Goal: Navigation & Orientation: Find specific page/section

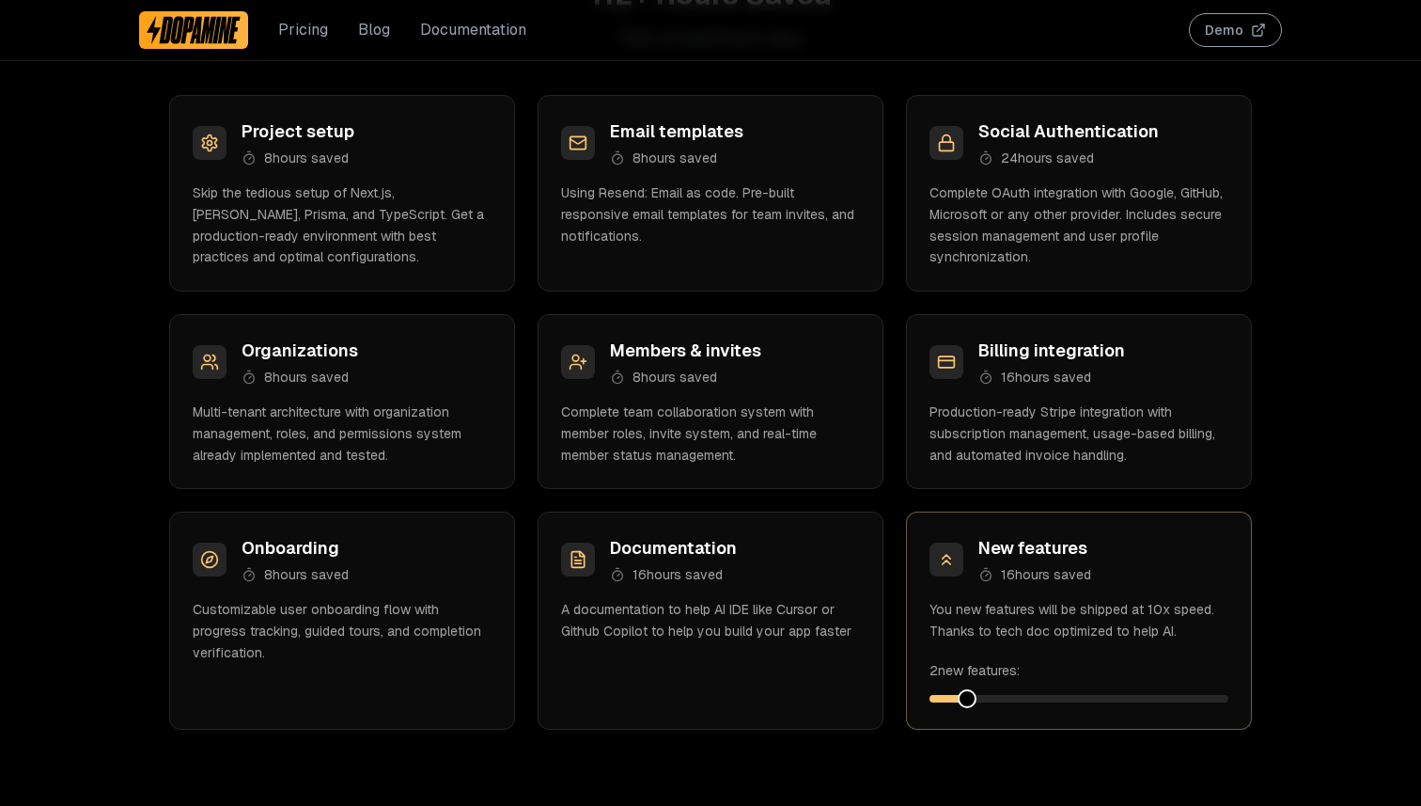
scroll to position [2212, 0]
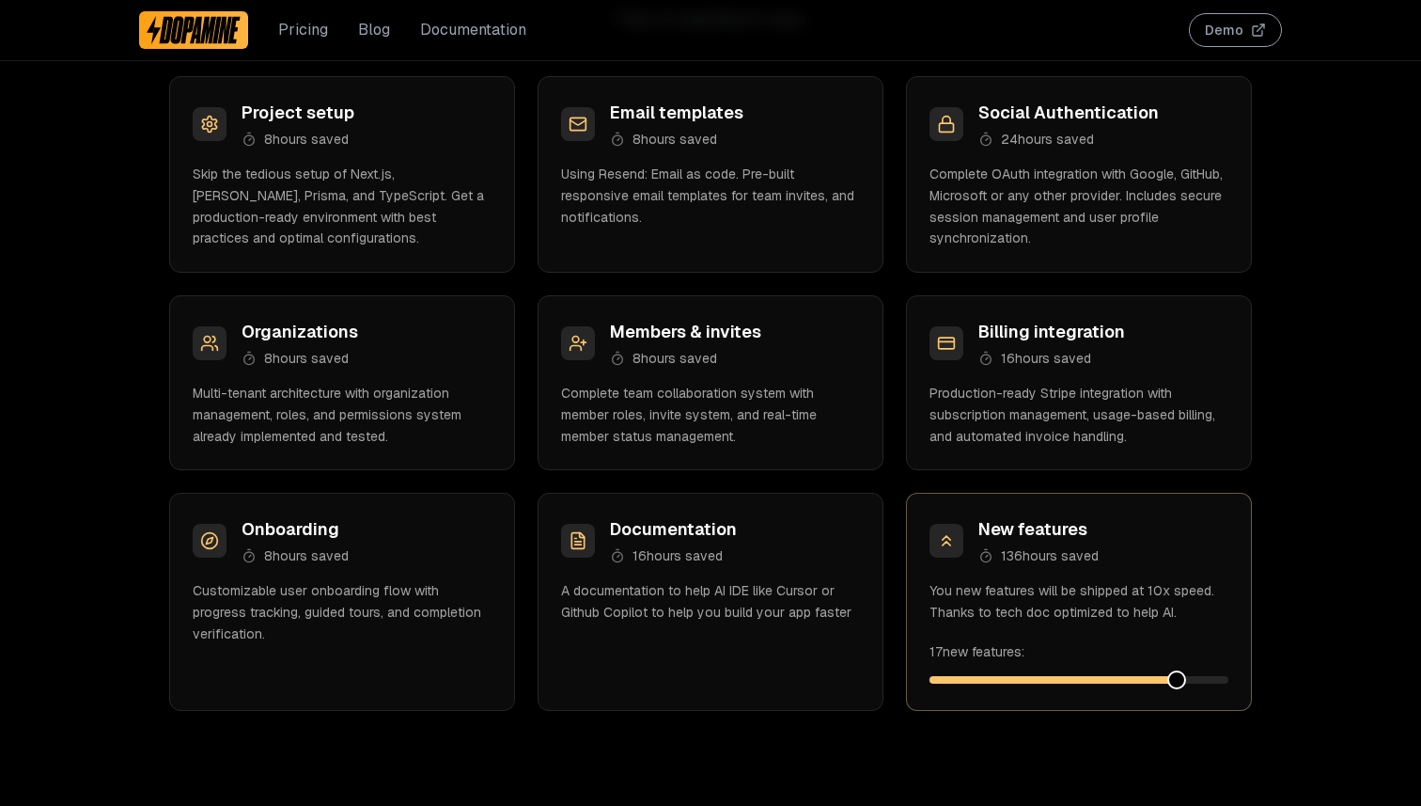
click at [1176, 670] on span at bounding box center [1177, 679] width 19 height 19
drag, startPoint x: 1175, startPoint y: 667, endPoint x: 1228, endPoint y: 665, distance: 52.7
click at [1228, 665] on div "17 new features:" at bounding box center [1079, 655] width 299 height 64
click at [1229, 674] on span at bounding box center [1219, 679] width 19 height 19
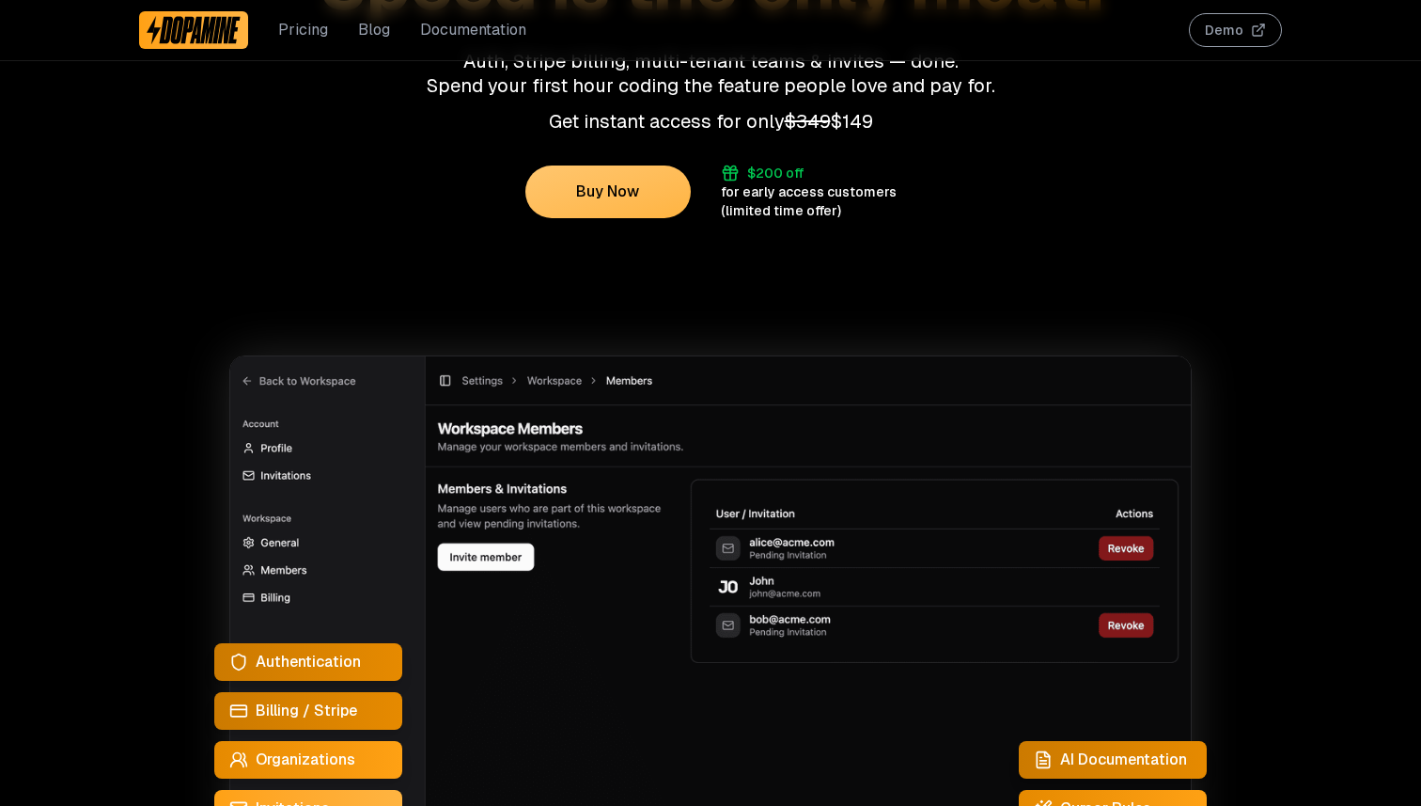
scroll to position [510, 0]
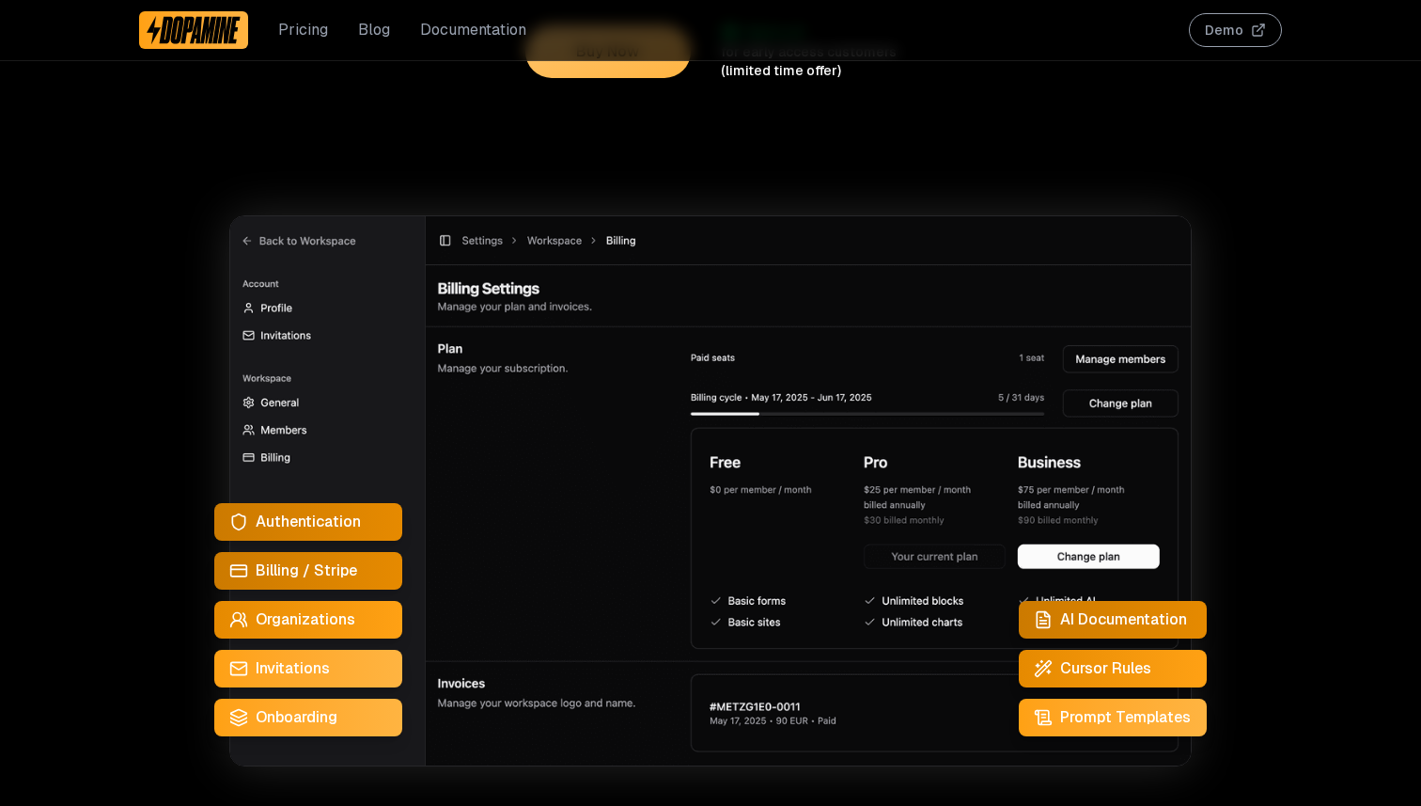
click at [381, 38] on link "Blog" at bounding box center [374, 30] width 32 height 23
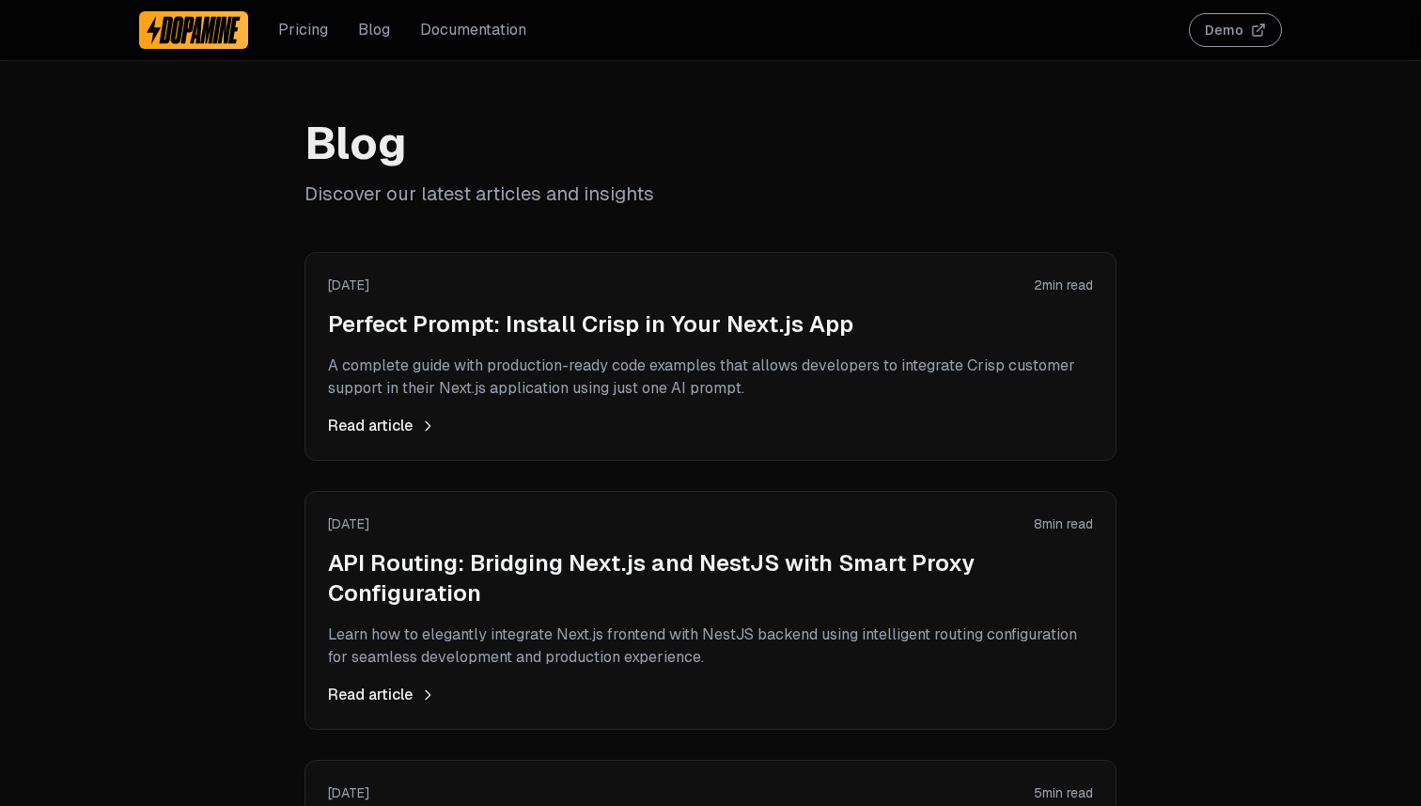
click at [181, 23] on img at bounding box center [194, 30] width 94 height 30
